Goal: Information Seeking & Learning: Find specific fact

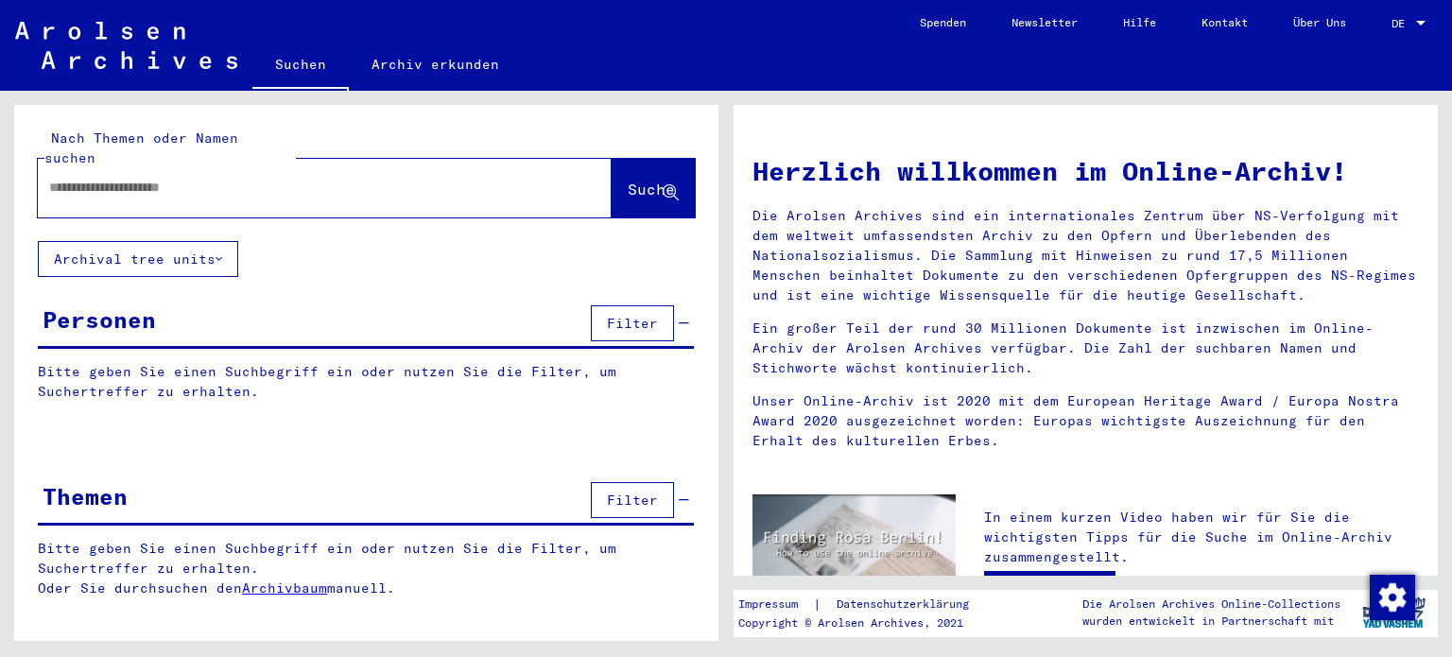
click at [50, 179] on input "text" at bounding box center [302, 188] width 506 height 20
type input "*********"
click at [628, 180] on span "Suche" at bounding box center [651, 189] width 47 height 19
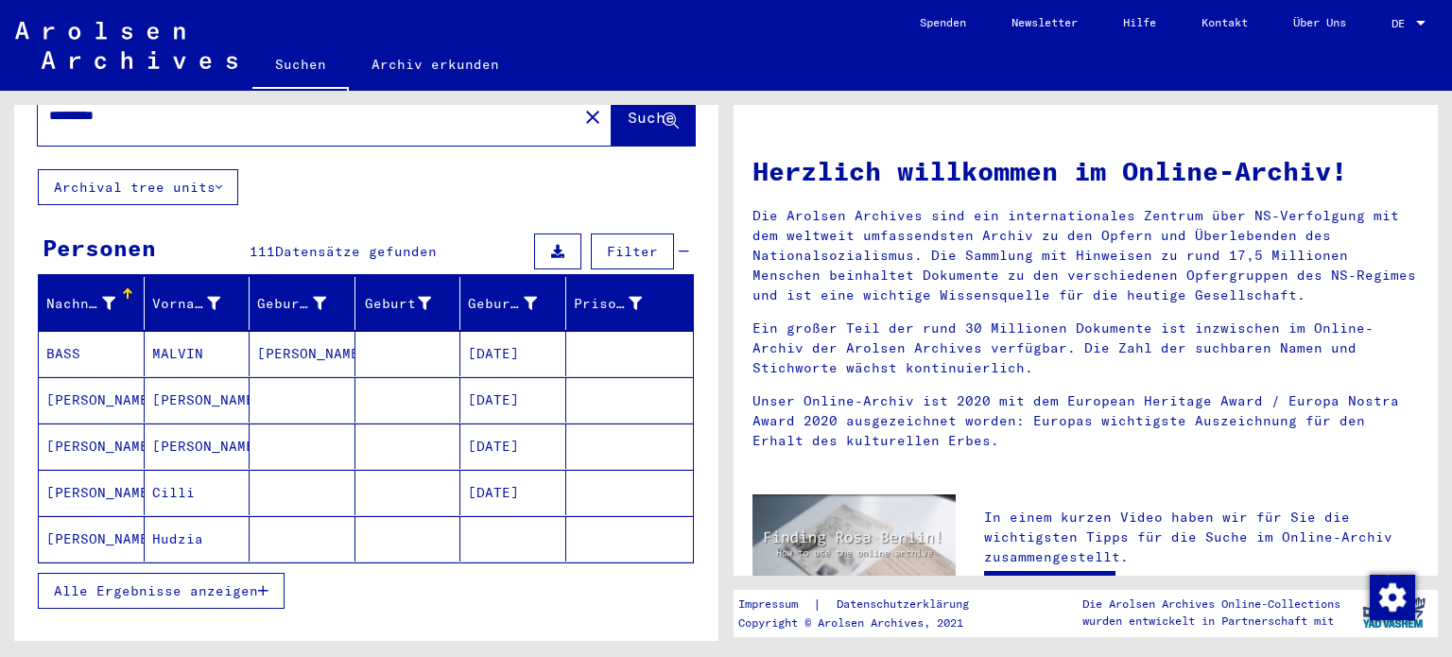
scroll to position [189, 0]
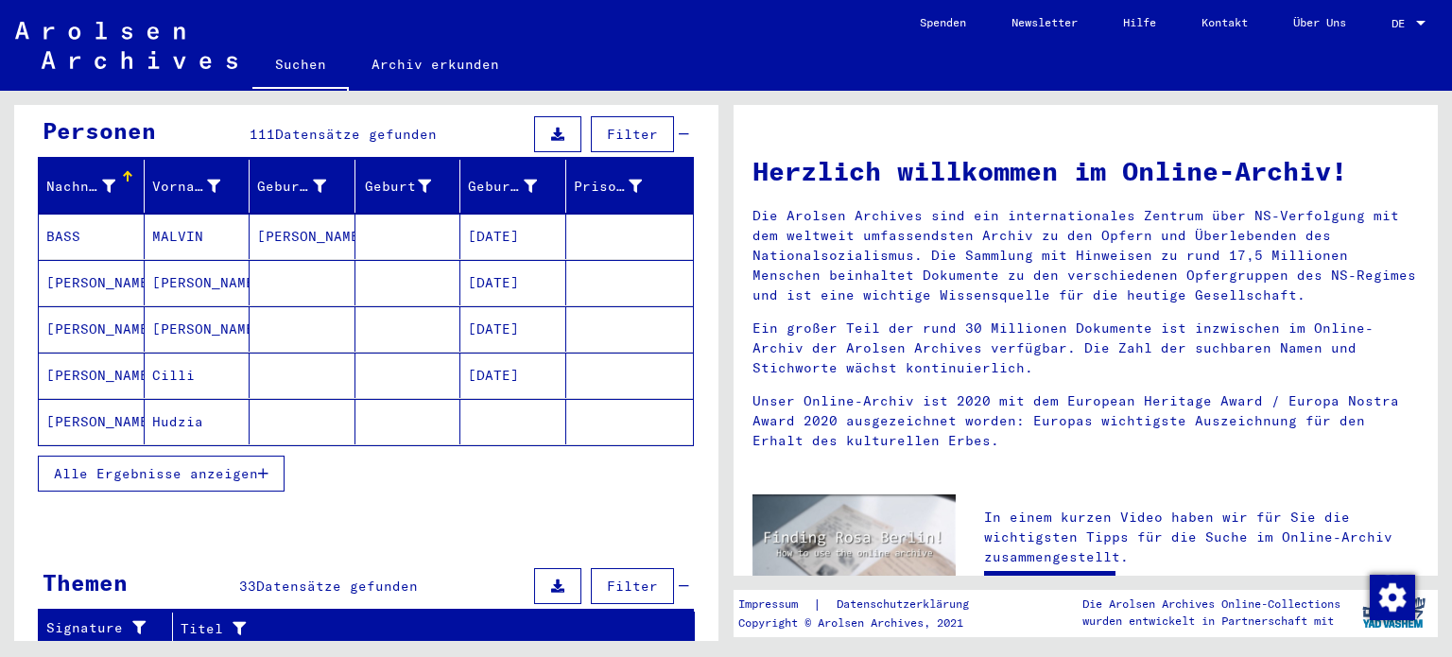
click at [150, 467] on span "Alle Ergebnisse anzeigen" at bounding box center [156, 473] width 204 height 17
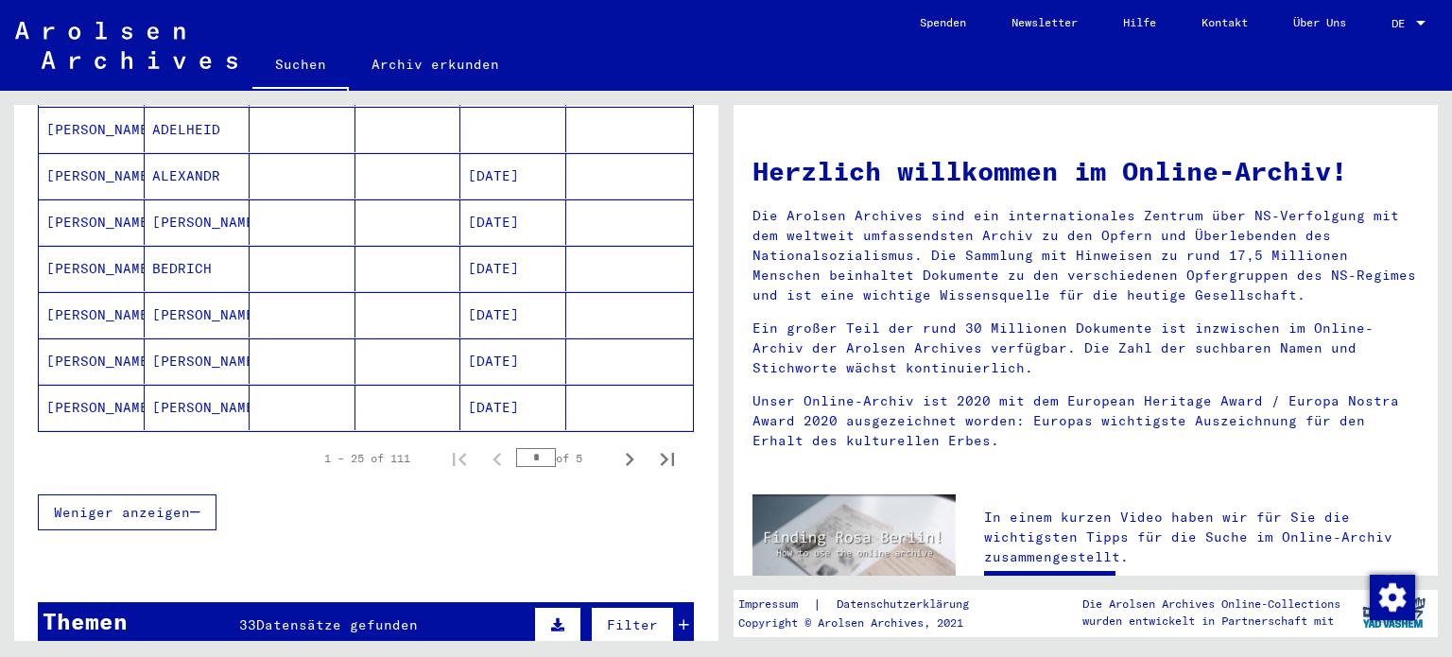
scroll to position [1135, 0]
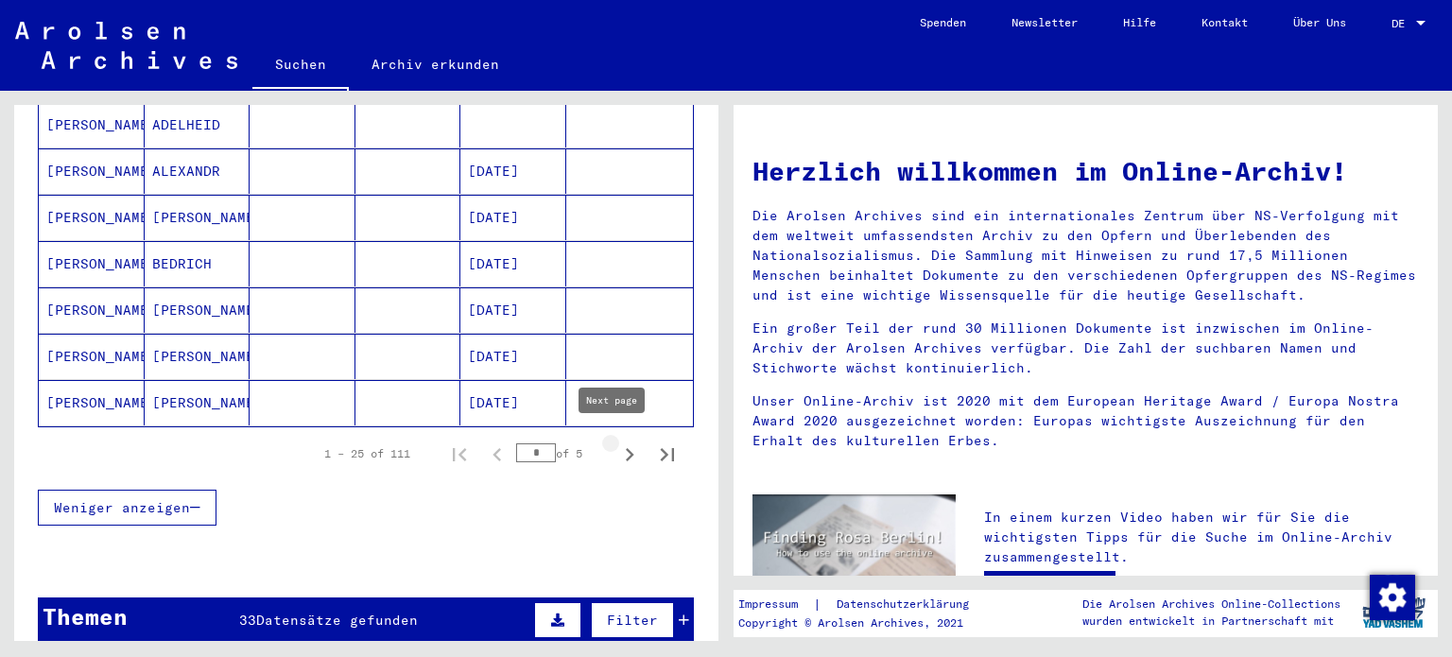
click at [626, 448] on icon "Next page" at bounding box center [630, 454] width 9 height 13
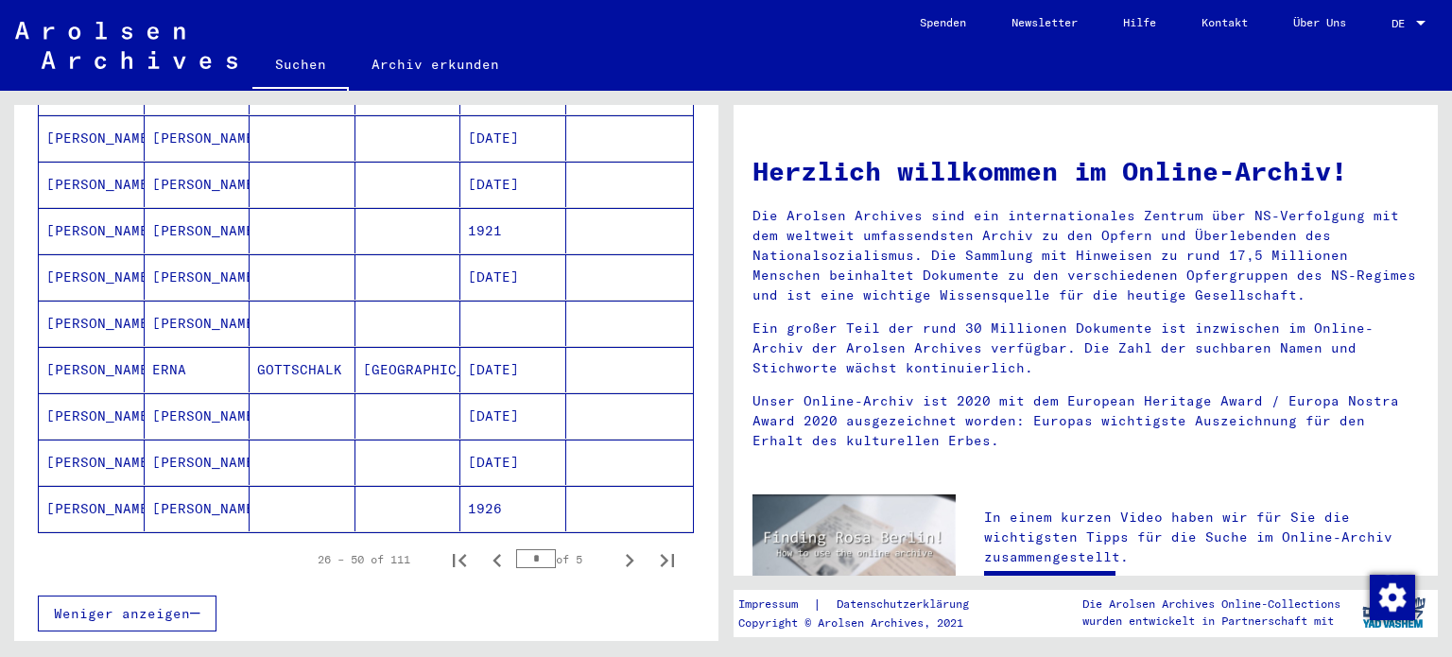
scroll to position [1040, 0]
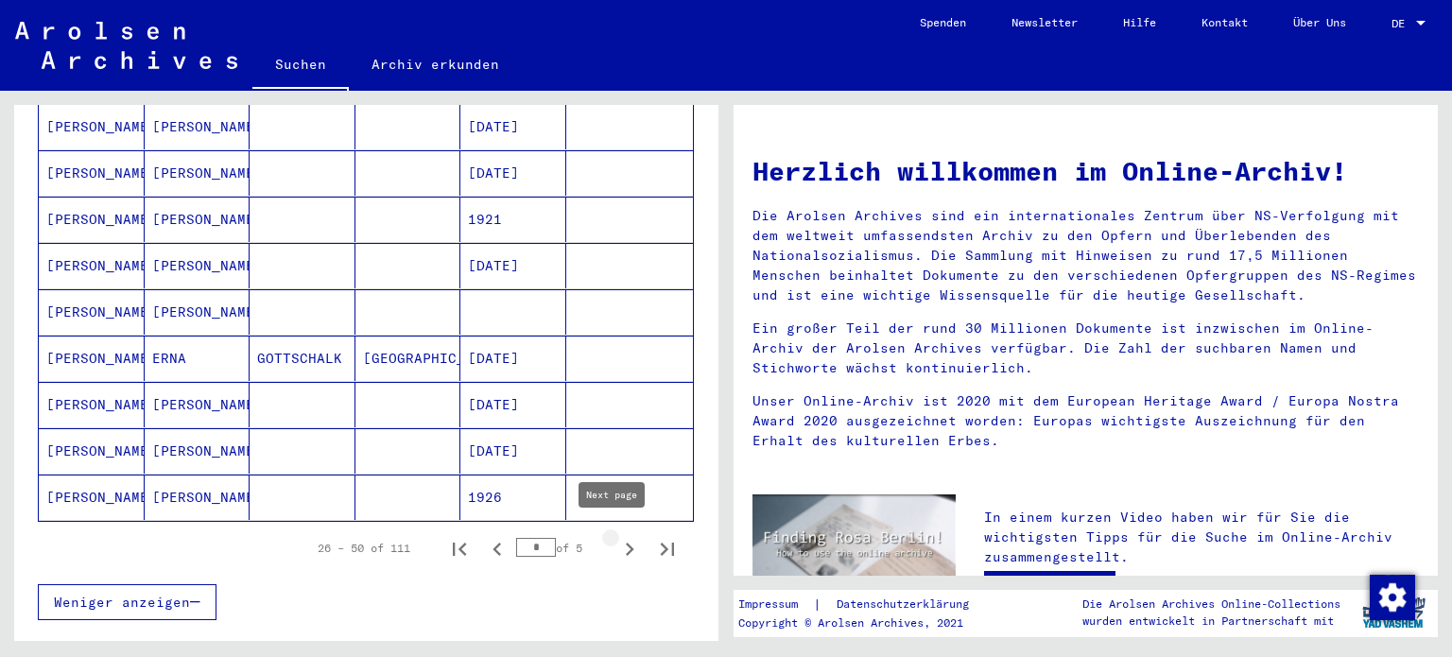
click at [626, 543] on icon "Next page" at bounding box center [630, 549] width 9 height 13
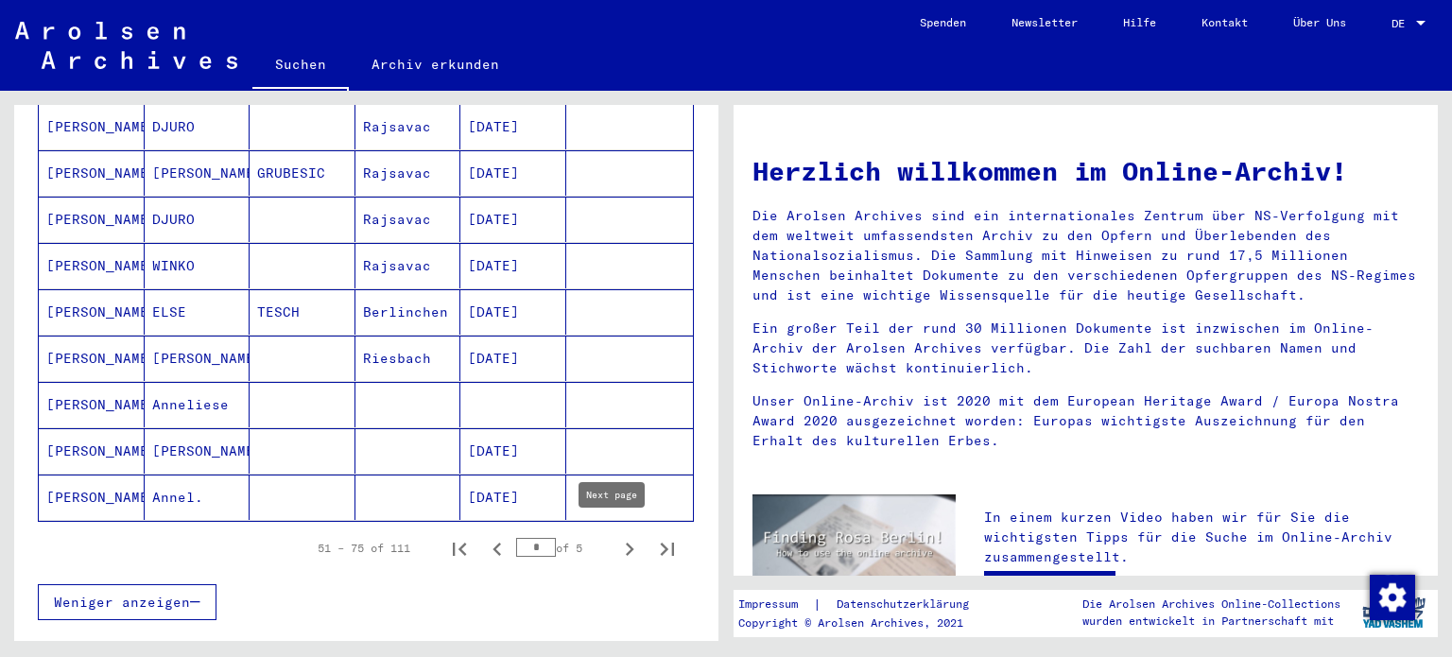
click at [617, 540] on icon "Next page" at bounding box center [630, 549] width 26 height 26
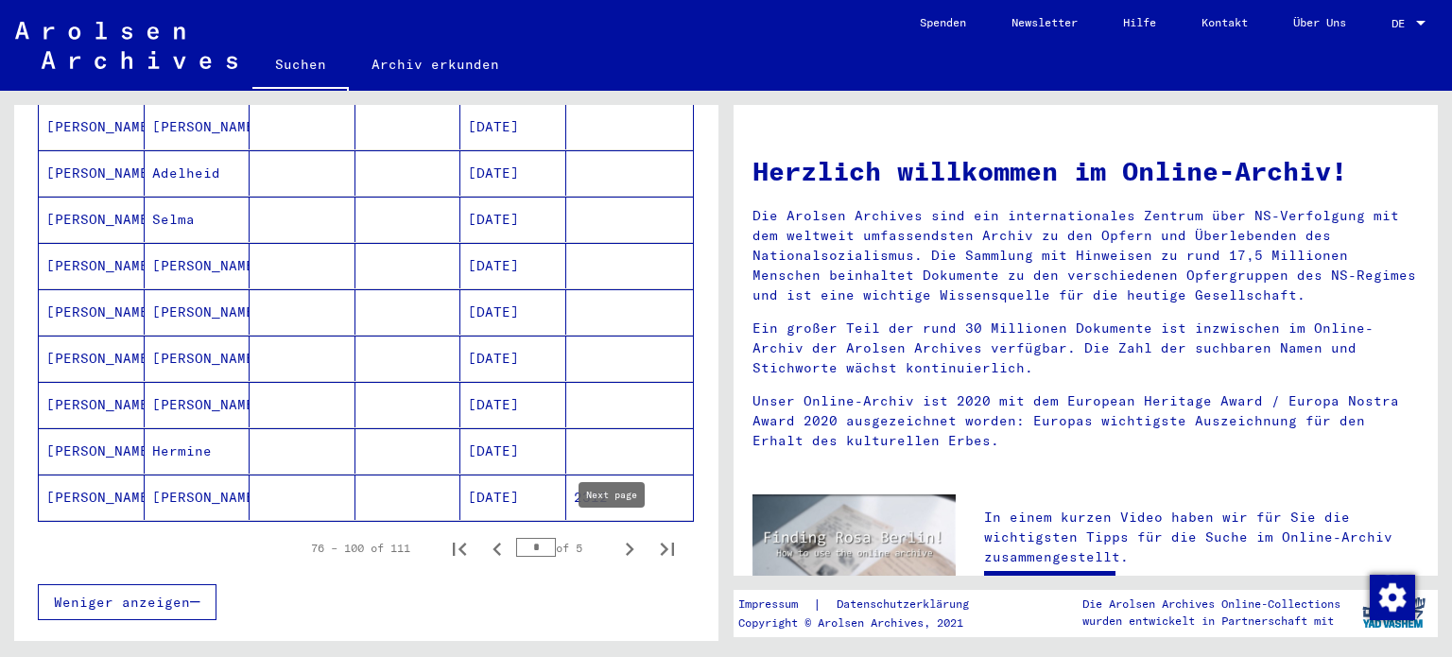
click at [617, 540] on icon "Next page" at bounding box center [630, 549] width 26 height 26
type input "*"
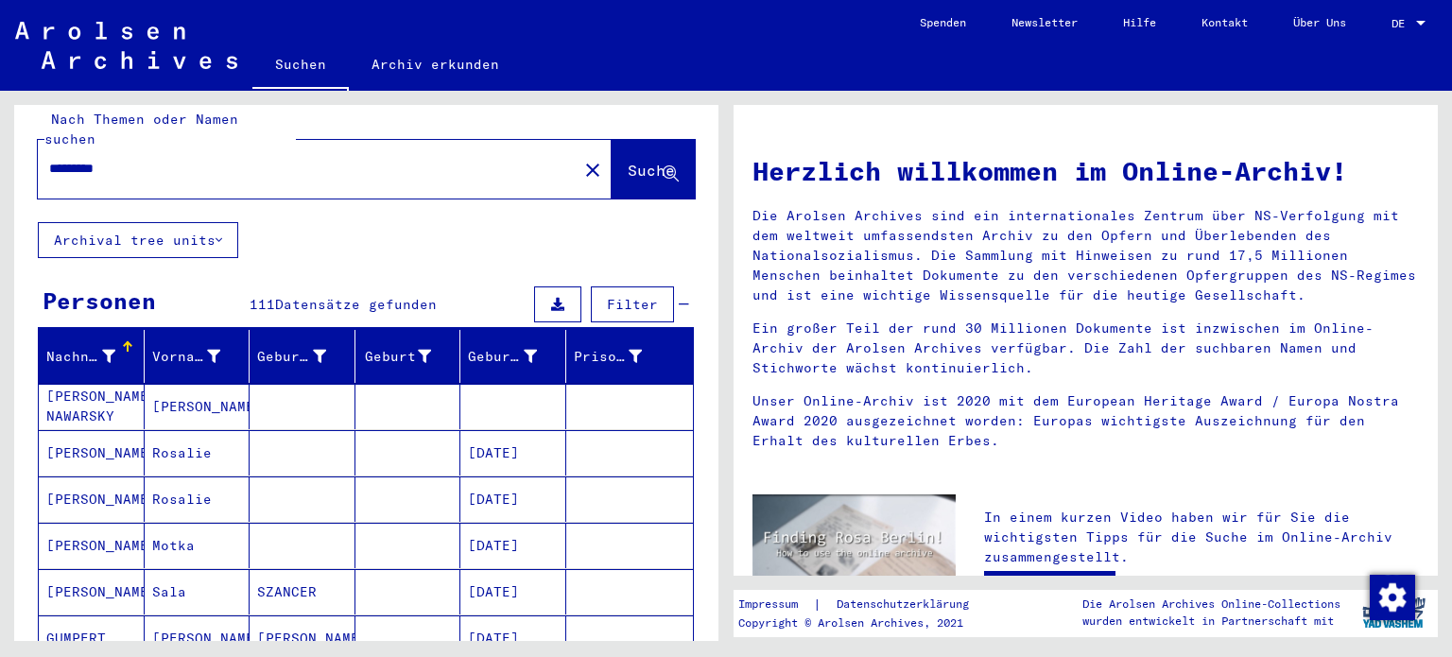
scroll to position [0, 0]
